Goal: Contribute content: Contribute content

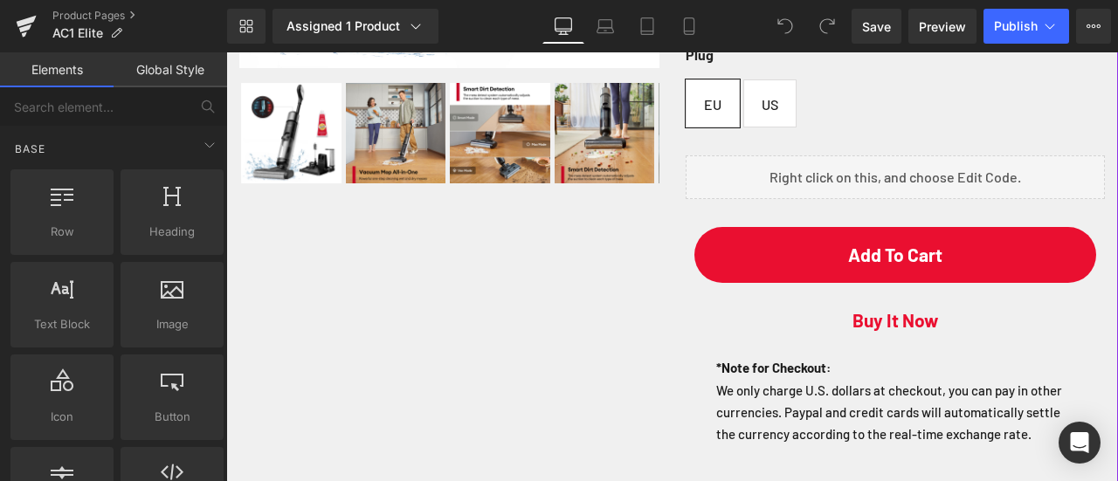
scroll to position [611, 0]
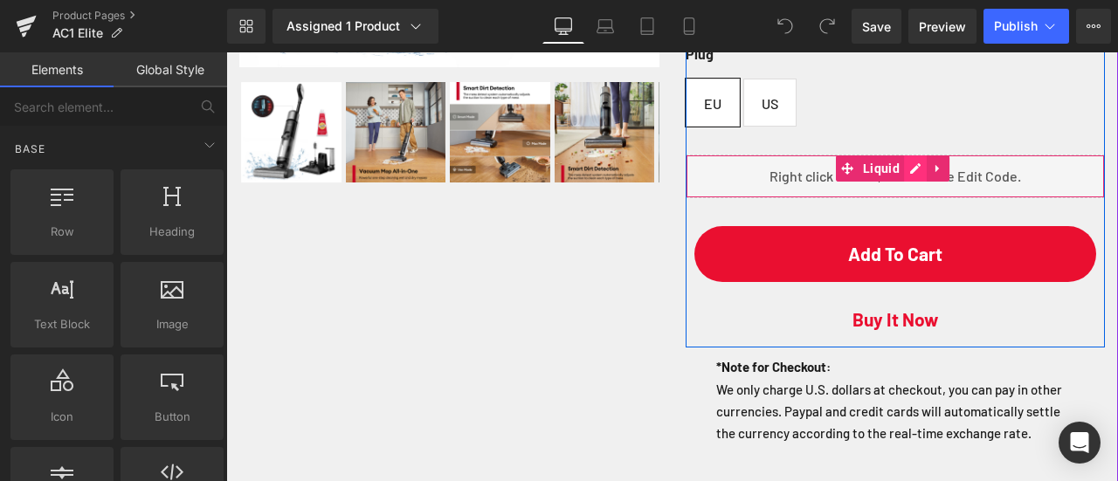
click at [899, 198] on div "Liquid" at bounding box center [896, 177] width 420 height 44
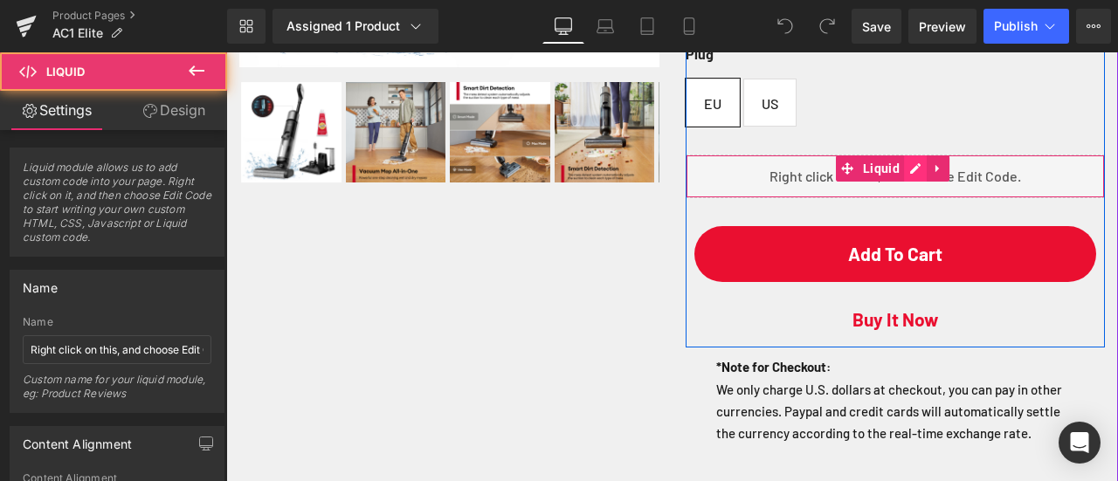
click at [910, 198] on div "Liquid" at bounding box center [896, 177] width 420 height 44
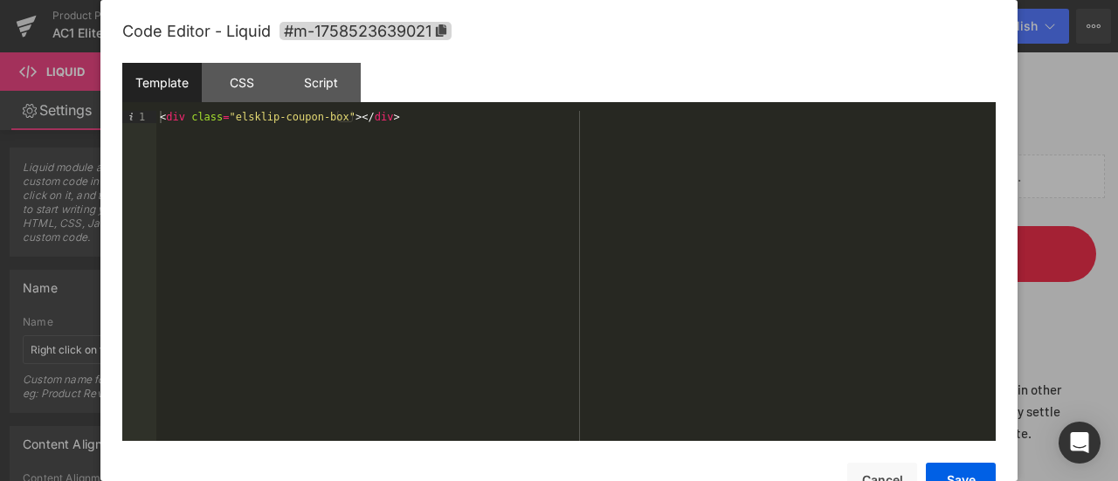
click at [526, 203] on div "< div class = "elsklip-coupon-box" > </ div >" at bounding box center [575, 288] width 839 height 355
click at [971, 476] on button "Save" at bounding box center [961, 480] width 70 height 35
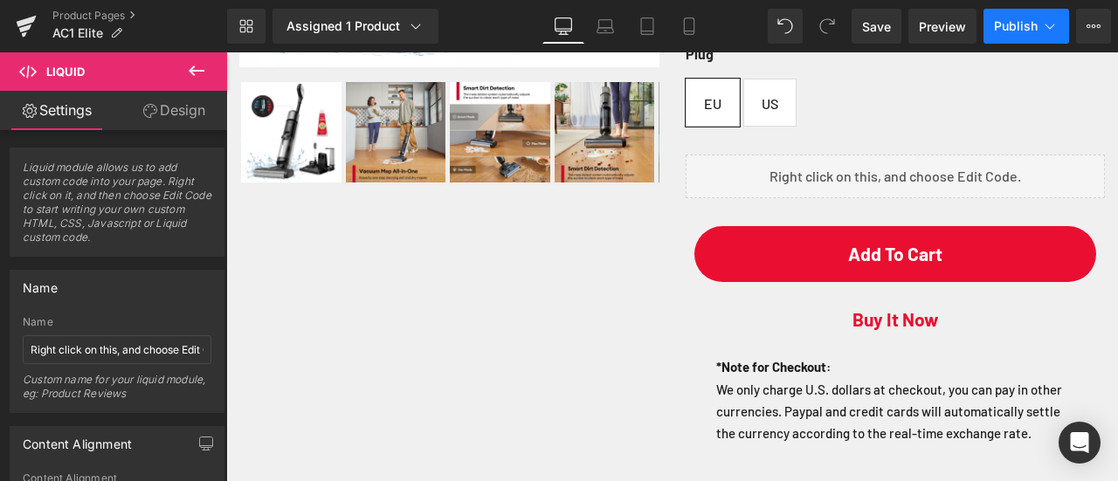
click at [1023, 36] on button "Publish" at bounding box center [1026, 26] width 86 height 35
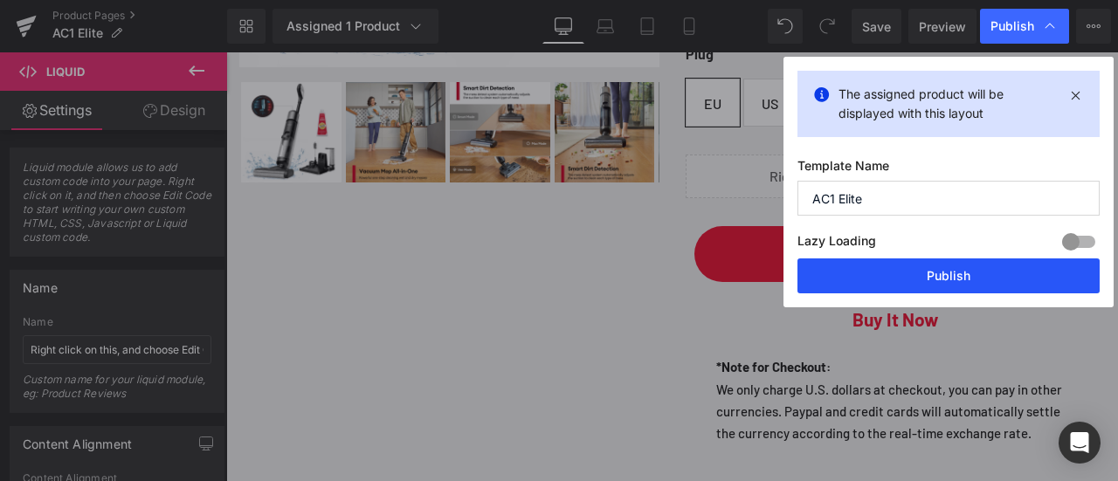
click at [950, 271] on button "Publish" at bounding box center [948, 275] width 302 height 35
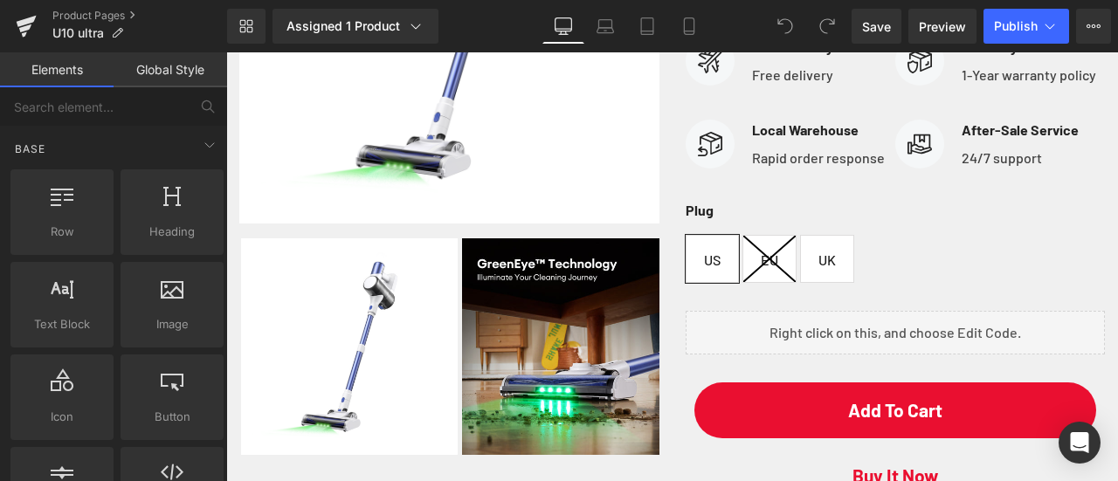
scroll to position [437, 0]
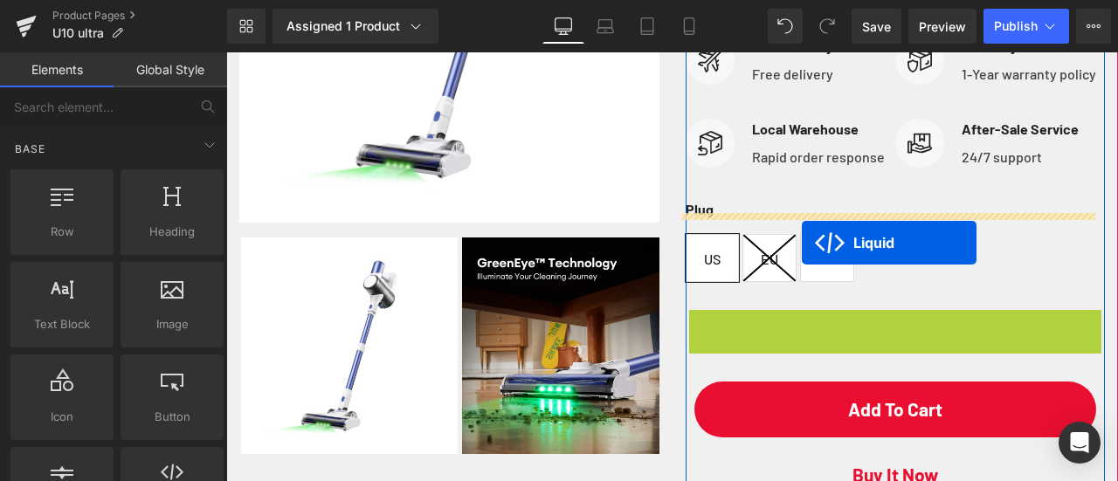
drag, startPoint x: 843, startPoint y: 364, endPoint x: 802, endPoint y: 243, distance: 128.1
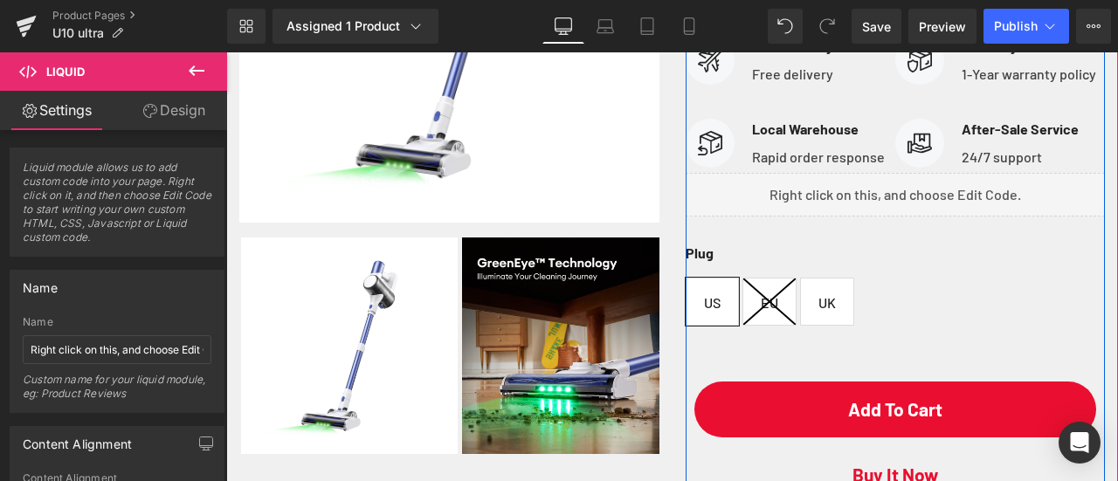
click at [914, 217] on div "Liquid" at bounding box center [896, 195] width 420 height 44
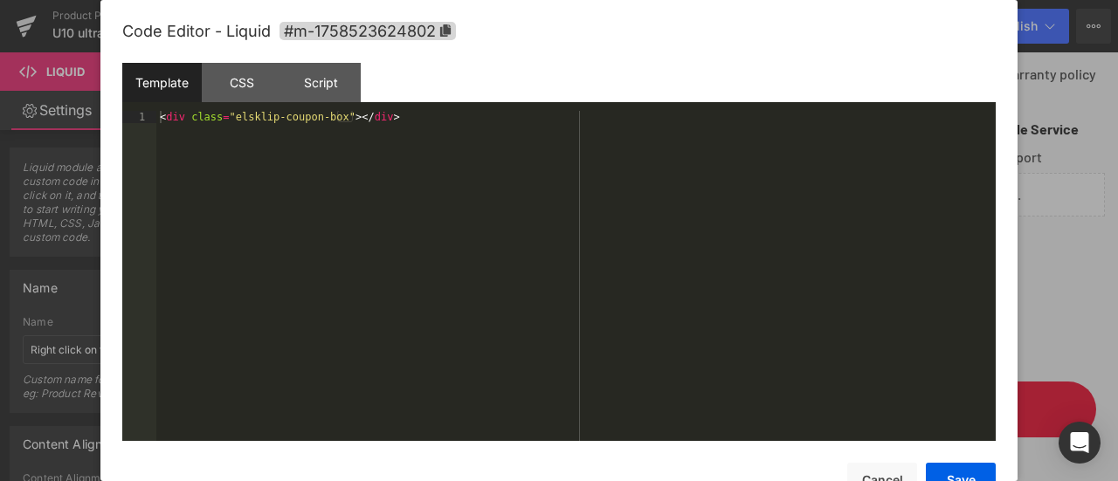
click at [631, 186] on div "< div class = "elsklip-coupon-box" > </ div >" at bounding box center [575, 288] width 839 height 355
drag, startPoint x: 360, startPoint y: 179, endPoint x: 107, endPoint y: 183, distance: 252.4
click at [107, 183] on div "Code Editor - Liquid #m-1758523624802 Template CSS Script Data 1 < div class = …" at bounding box center [558, 240] width 917 height 481
click at [968, 474] on button "Save" at bounding box center [961, 480] width 70 height 35
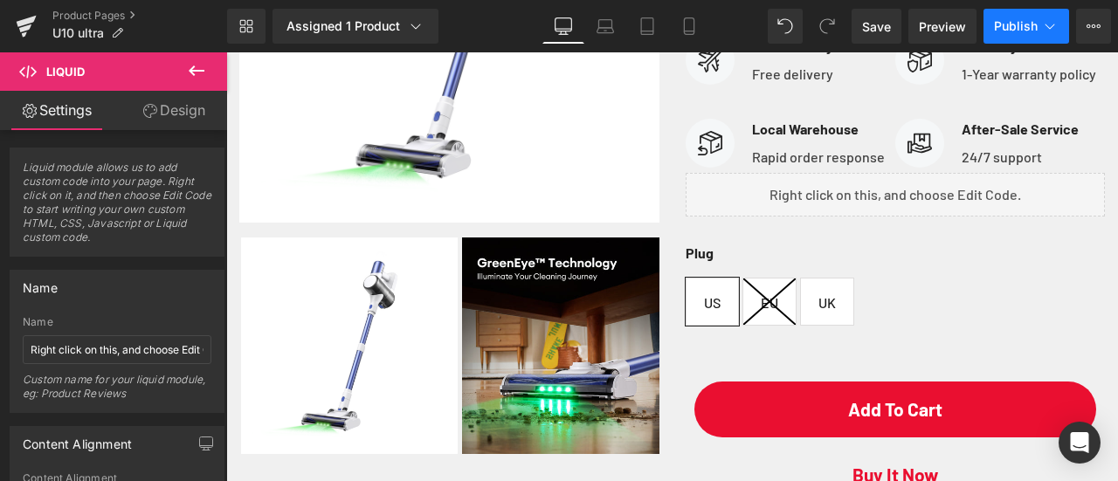
click at [1002, 31] on span "Publish" at bounding box center [1016, 26] width 44 height 14
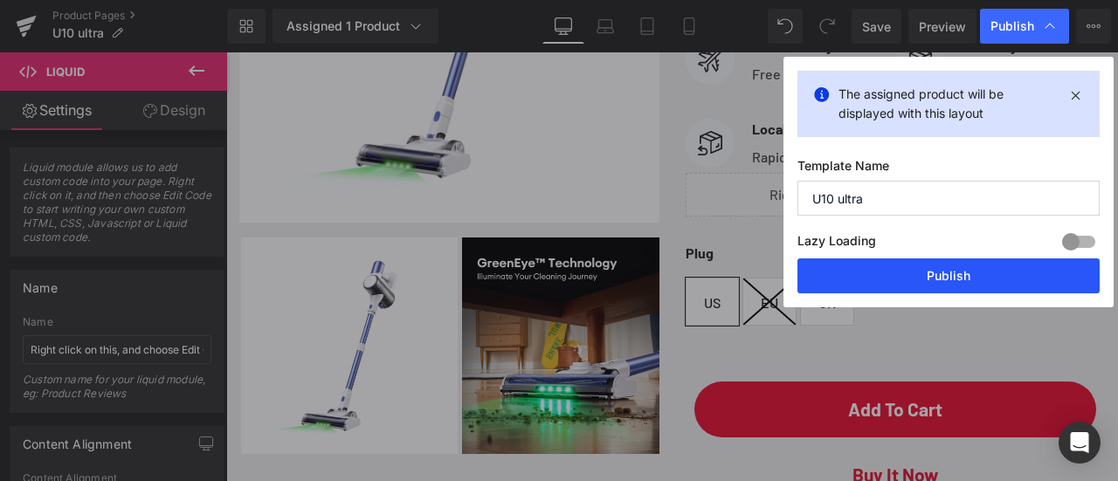
drag, startPoint x: 891, startPoint y: 271, endPoint x: 665, endPoint y: 217, distance: 231.5
click at [891, 271] on button "Publish" at bounding box center [948, 275] width 302 height 35
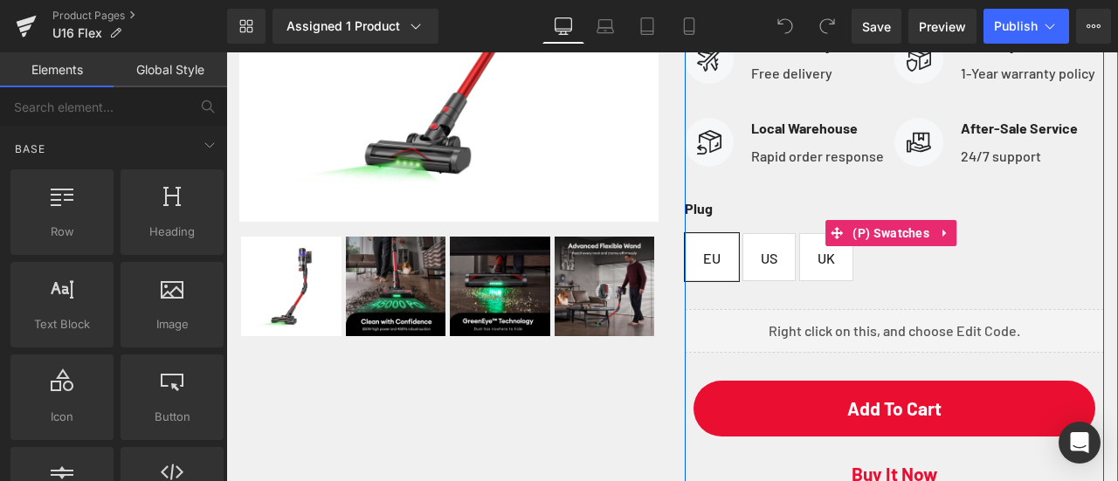
scroll to position [524, 0]
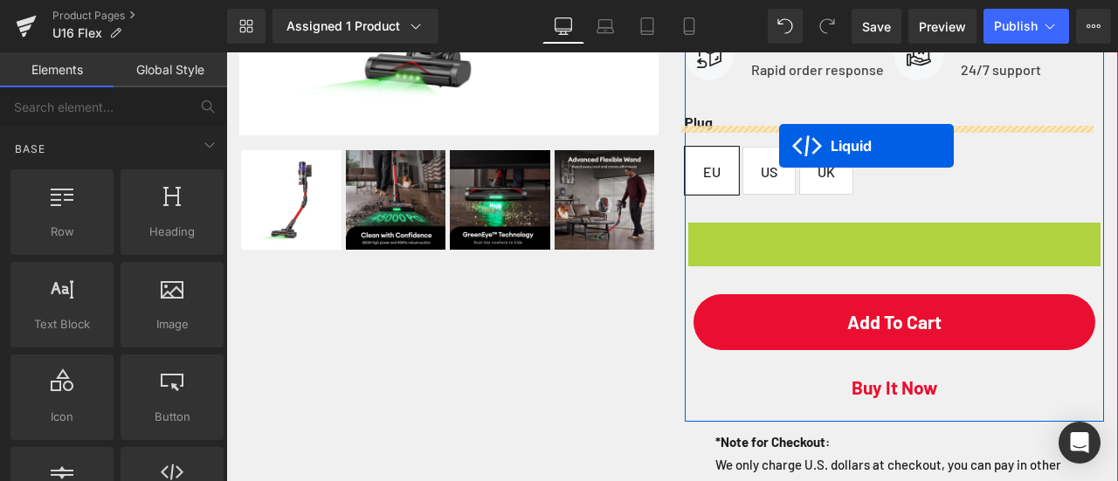
drag, startPoint x: 842, startPoint y: 279, endPoint x: 779, endPoint y: 146, distance: 147.7
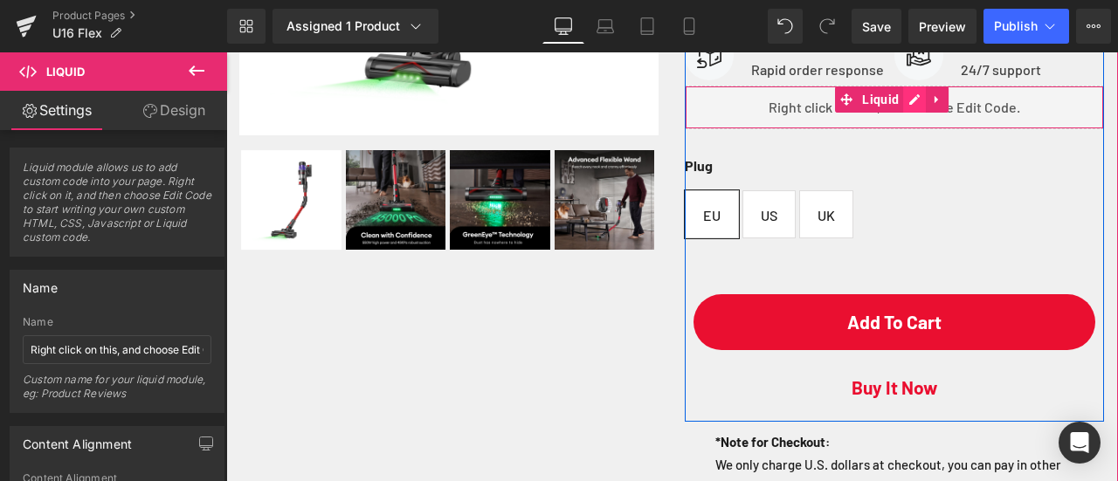
click at [912, 129] on div "Liquid" at bounding box center [894, 108] width 419 height 44
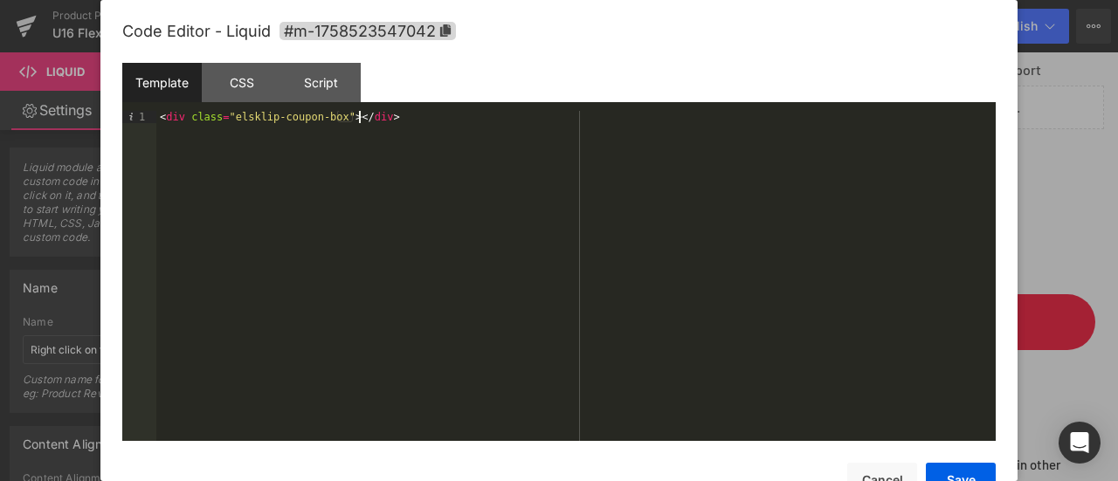
click at [615, 185] on div "< div class = "elsklip-coupon-box" > </ div >" at bounding box center [575, 288] width 839 height 355
click at [934, 465] on button "Save" at bounding box center [961, 480] width 70 height 35
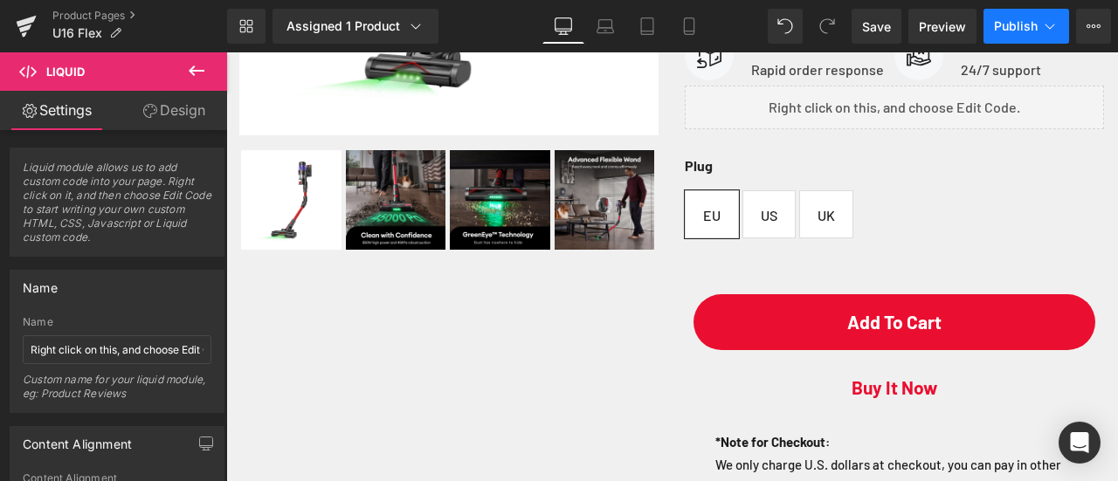
click at [1028, 34] on button "Publish" at bounding box center [1026, 26] width 86 height 35
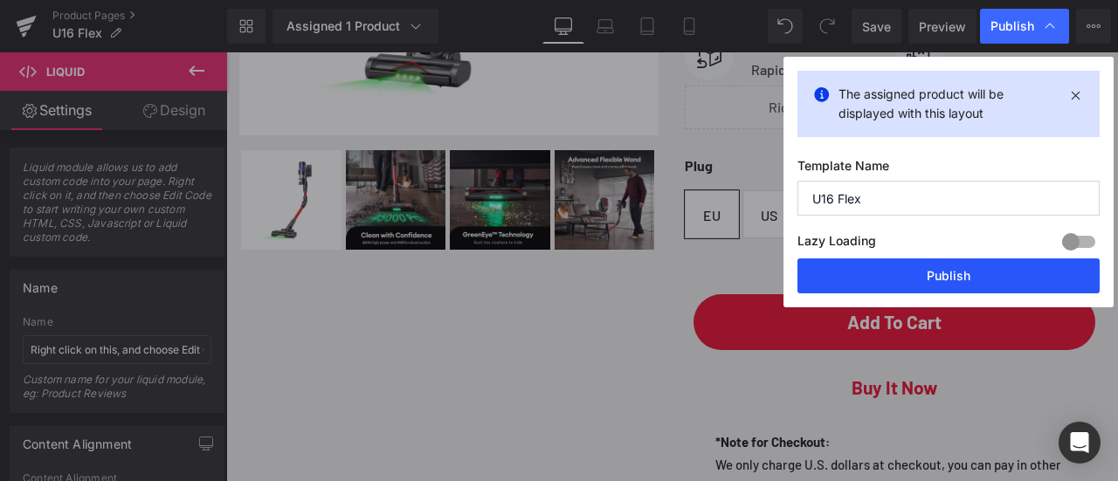
drag, startPoint x: 960, startPoint y: 266, endPoint x: 718, endPoint y: 213, distance: 247.7
click at [960, 266] on button "Publish" at bounding box center [948, 275] width 302 height 35
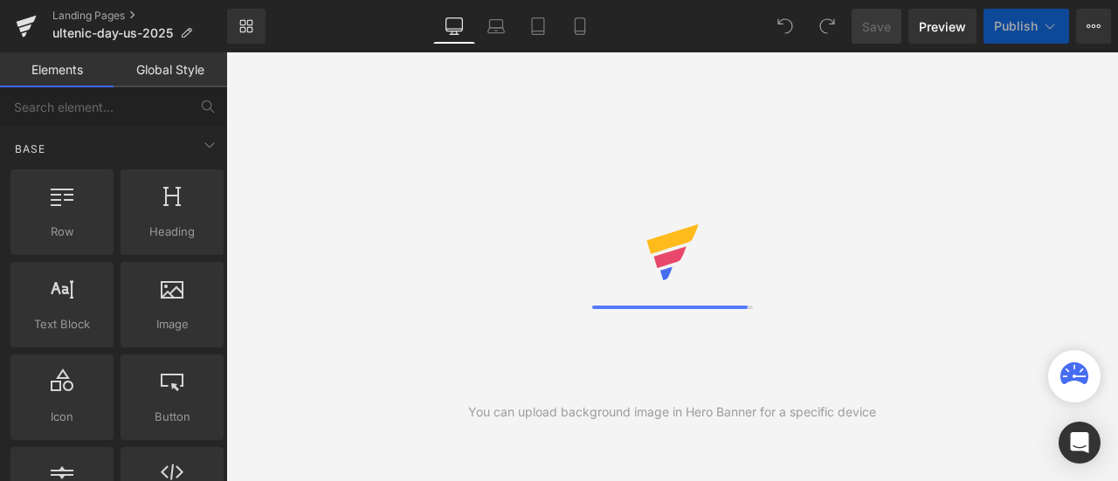
click at [414, 161] on div "You can upload background image in Hero Banner for a specific device" at bounding box center [672, 266] width 892 height 429
click at [668, 295] on div at bounding box center [672, 266] width 161 height 85
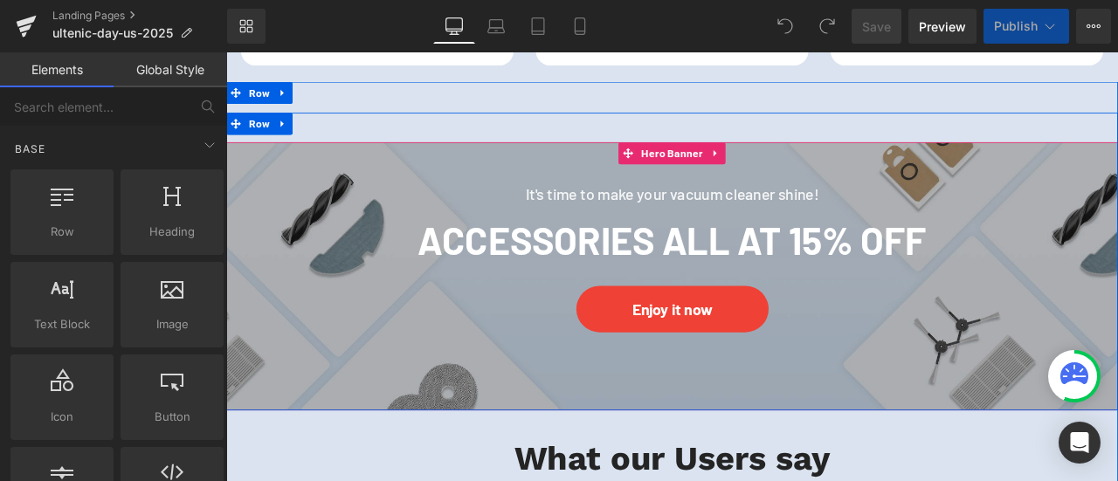
scroll to position [1904, 0]
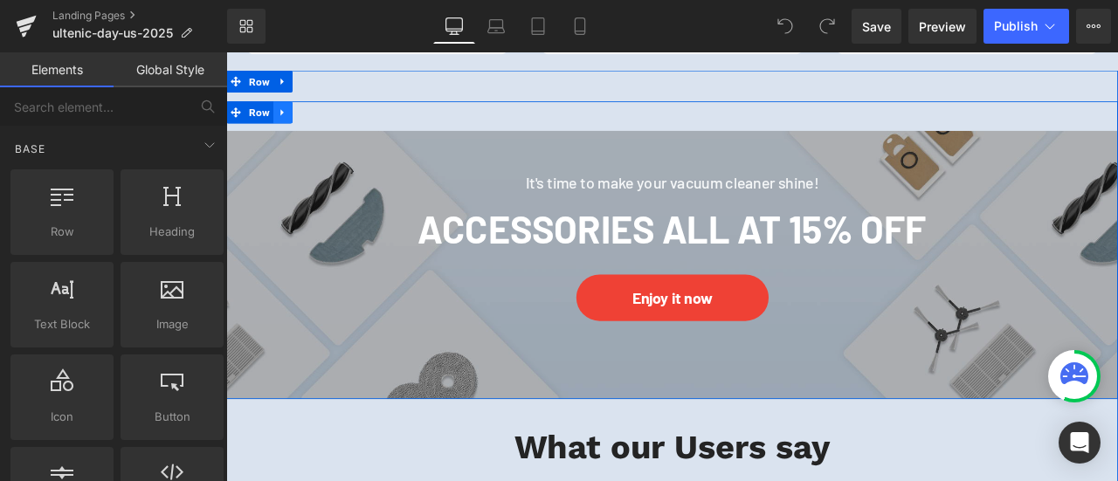
click at [290, 129] on icon at bounding box center [293, 123] width 12 height 13
click at [289, 127] on icon at bounding box center [293, 123] width 12 height 12
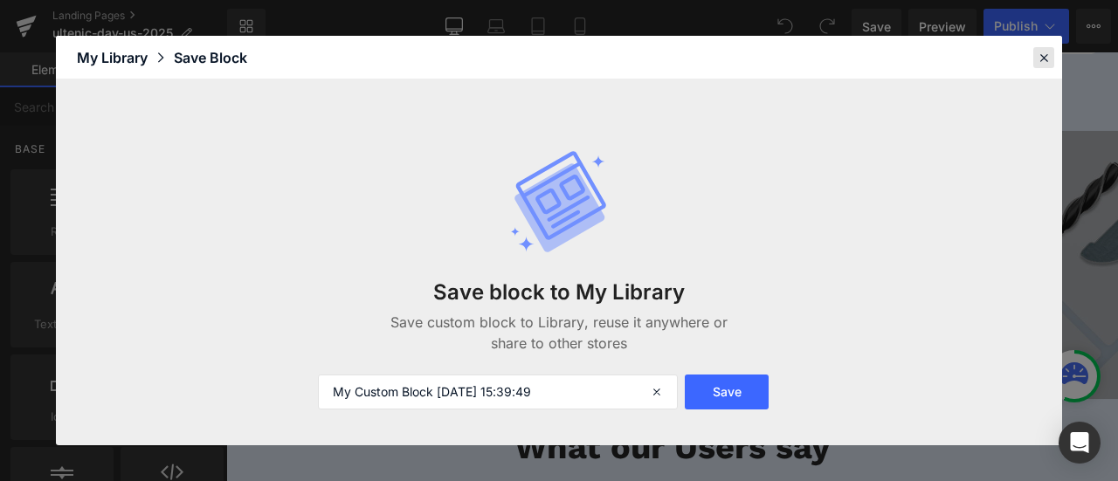
click at [1046, 62] on icon at bounding box center [1044, 58] width 16 height 16
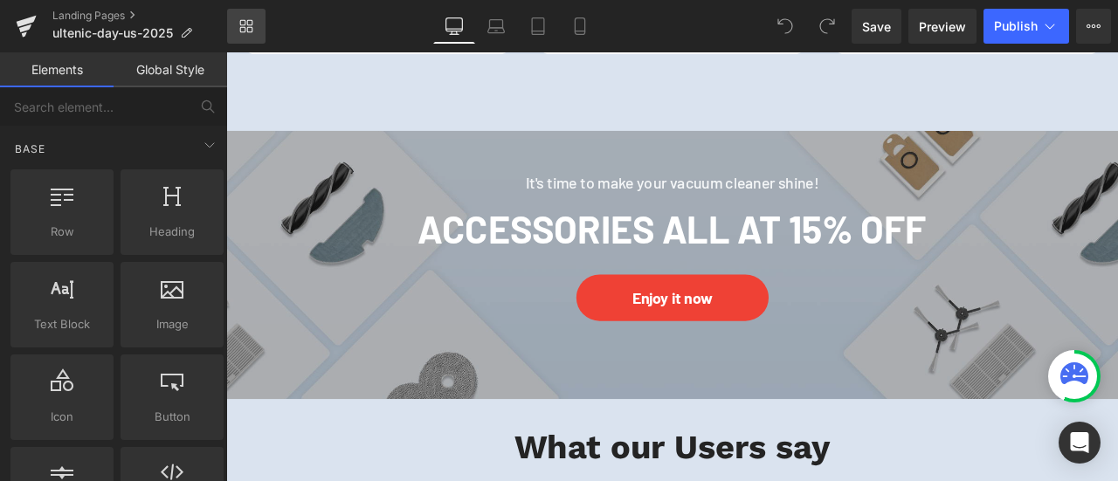
click at [260, 26] on link "Library" at bounding box center [246, 26] width 38 height 35
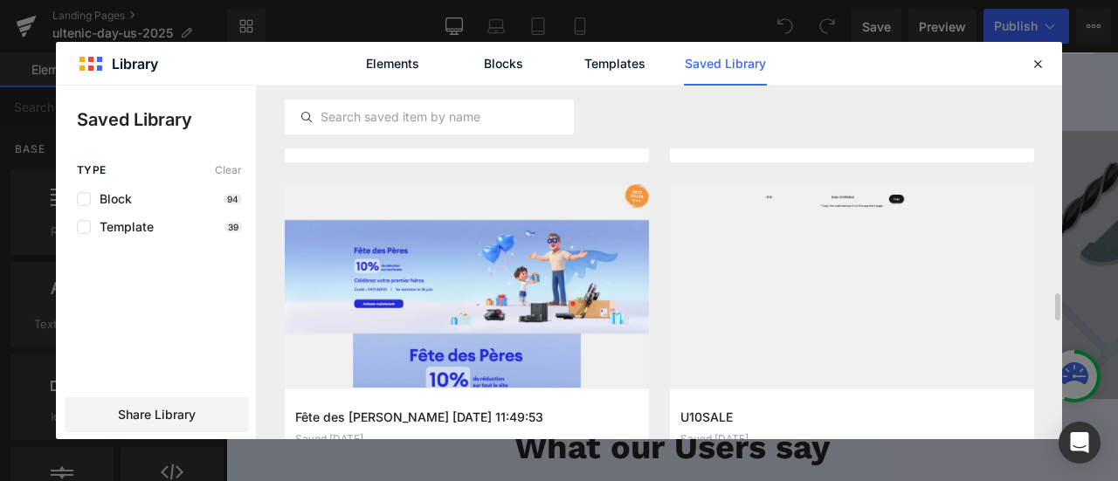
scroll to position [1179, 0]
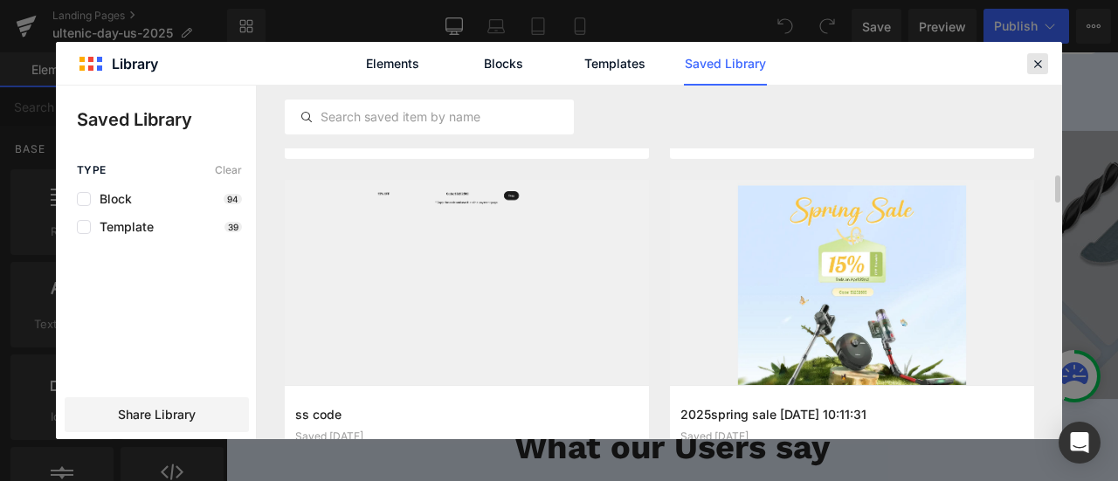
drag, startPoint x: 1037, startPoint y: 59, endPoint x: 947, endPoint y: 16, distance: 99.6
click at [1037, 59] on icon at bounding box center [1038, 64] width 16 height 16
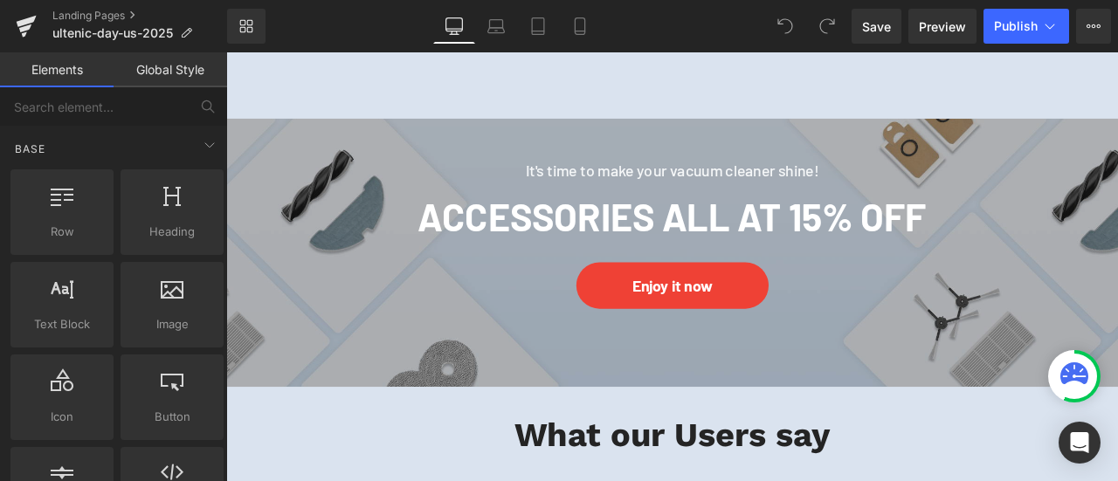
scroll to position [2253, 0]
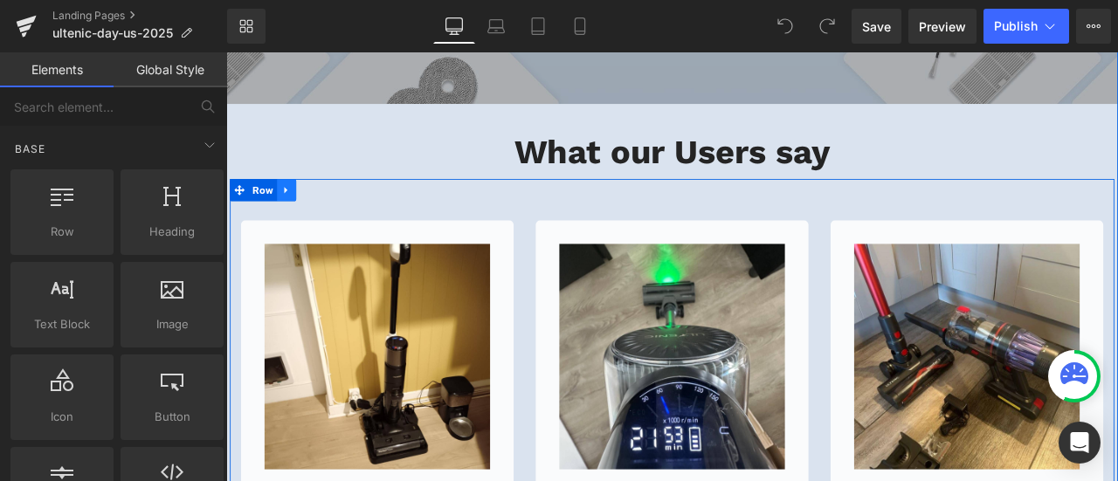
click at [292, 218] on icon at bounding box center [298, 216] width 12 height 13
click at [296, 217] on icon at bounding box center [298, 216] width 12 height 13
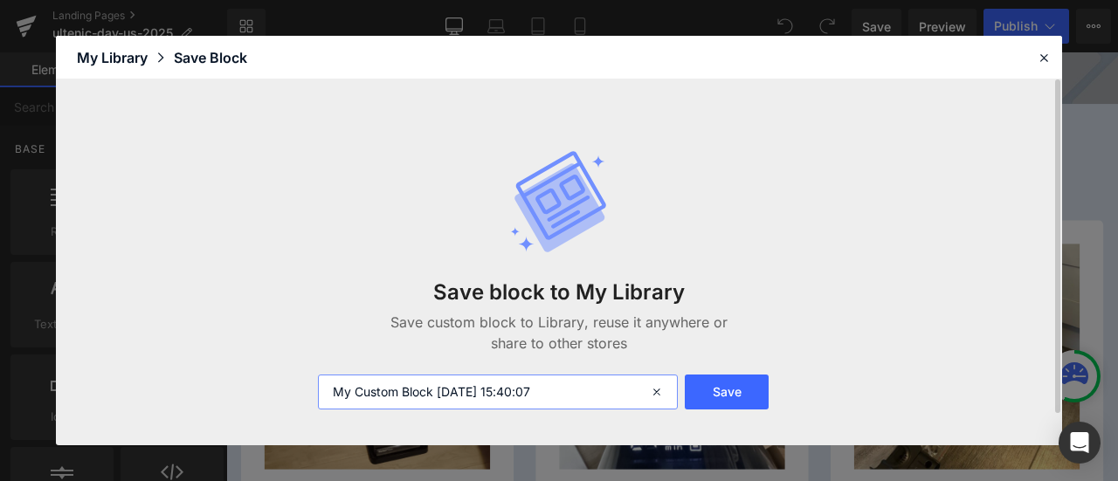
drag, startPoint x: 431, startPoint y: 393, endPoint x: 233, endPoint y: 362, distance: 199.7
click at [221, 381] on div "Save block to My Library Save custom block to Library, reuse it anywhere or sha…" at bounding box center [559, 261] width 1006 height 365
type input "custom [DATE] 15:40:07"
click at [1050, 55] on icon at bounding box center [1044, 58] width 16 height 16
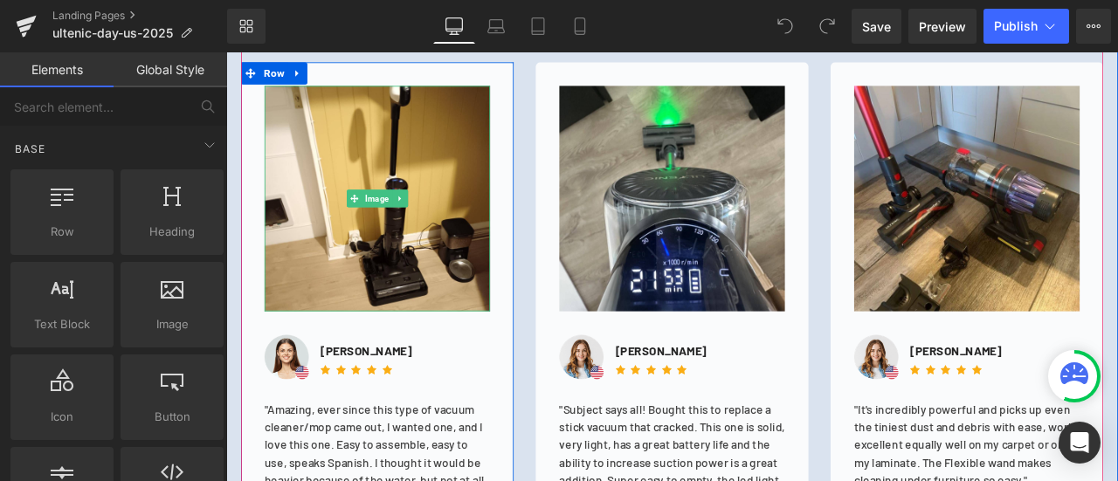
scroll to position [2340, 0]
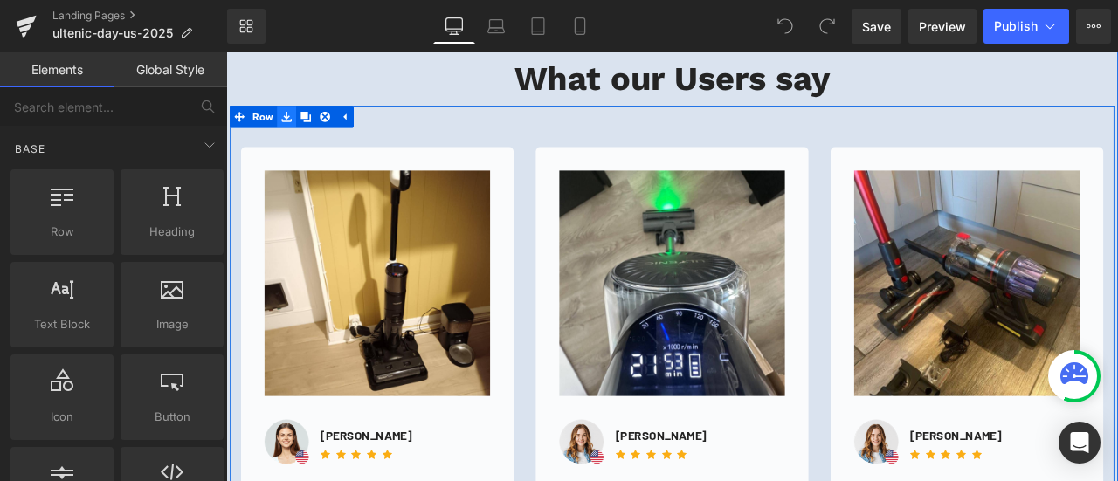
click at [294, 128] on icon at bounding box center [298, 128] width 12 height 12
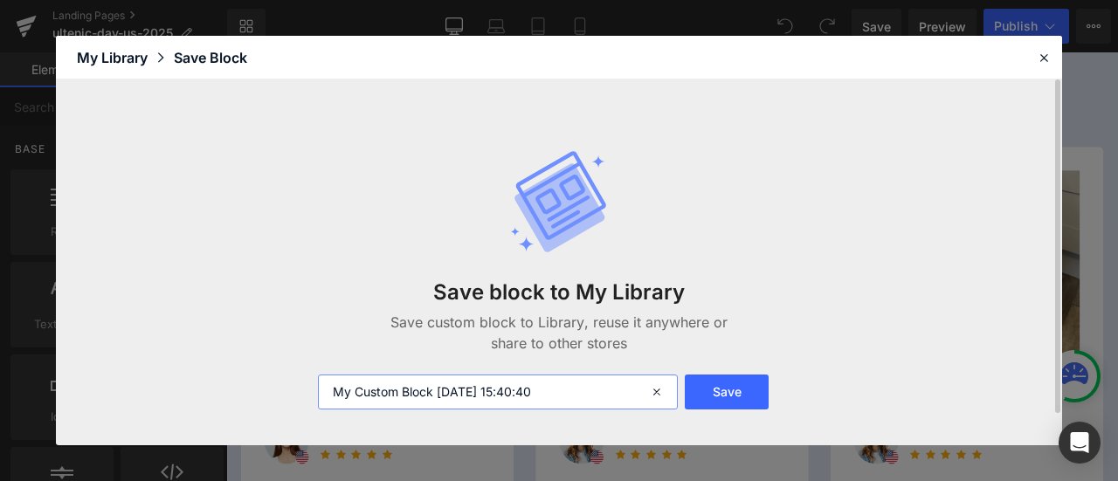
drag, startPoint x: 432, startPoint y: 390, endPoint x: 255, endPoint y: 389, distance: 177.3
click at [255, 389] on div "Save block to My Library Save custom block to Library, reuse it anywhere or sha…" at bounding box center [559, 261] width 1006 height 365
type input "custom says [DATE] 15:40:40"
click at [758, 403] on button "Save" at bounding box center [727, 392] width 84 height 35
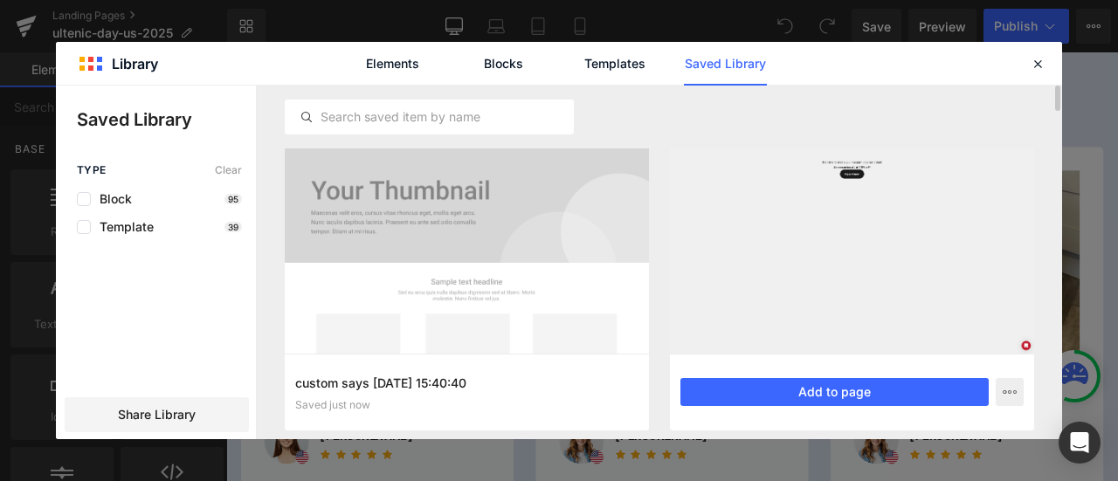
click at [1009, 170] on div at bounding box center [852, 250] width 364 height 205
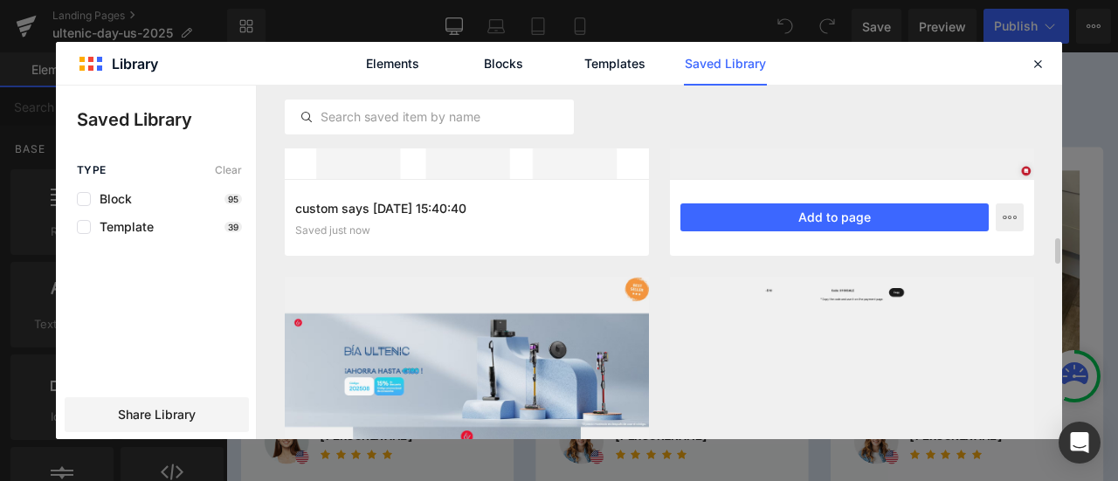
scroll to position [306, 0]
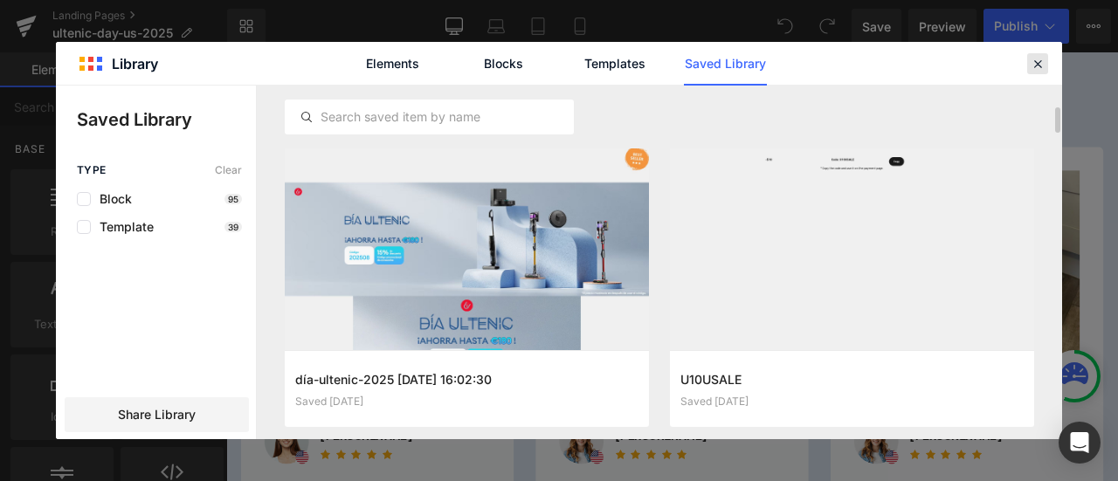
click at [1034, 63] on icon at bounding box center [1038, 64] width 16 height 16
